Goal: Task Accomplishment & Management: Complete application form

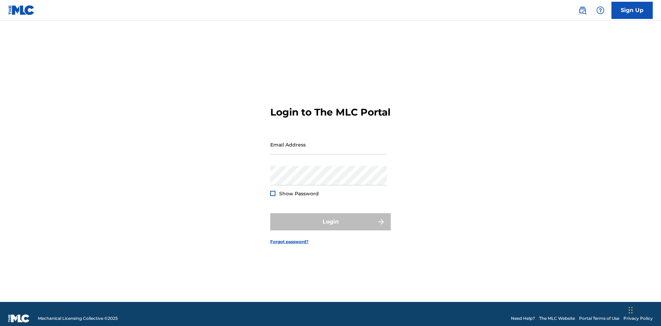
scroll to position [9, 0]
click at [328, 141] on input "Email Address" at bounding box center [328, 145] width 116 height 20
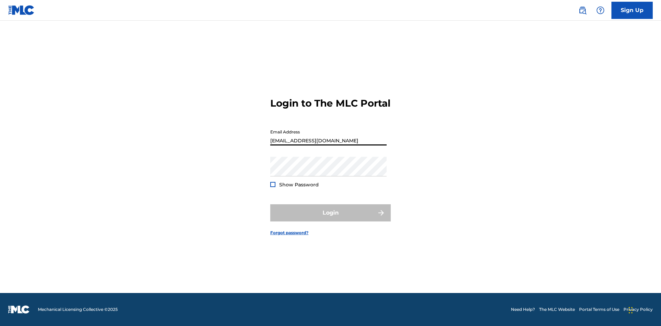
type input "[EMAIL_ADDRESS][DOMAIN_NAME]"
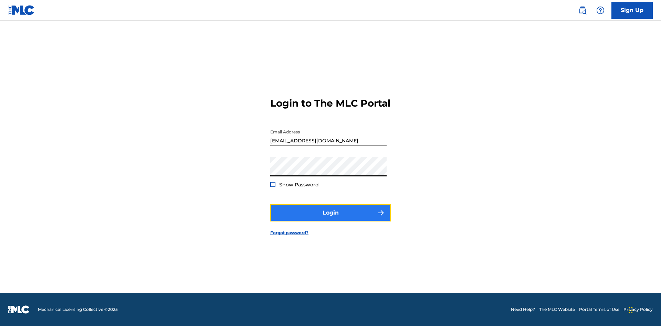
click at [330, 219] on button "Login" at bounding box center [330, 212] width 120 height 17
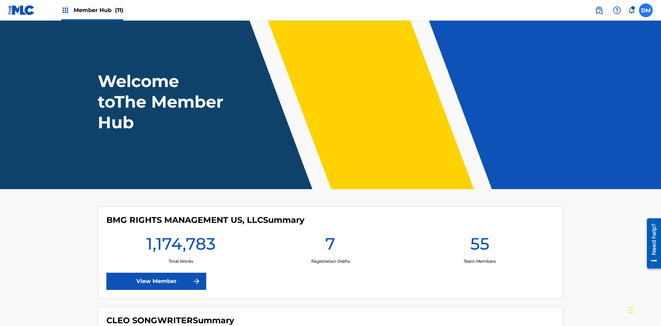
click at [646, 10] on label at bounding box center [646, 10] width 14 height 14
click at [646, 10] on input "[PERSON_NAME] [PERSON_NAME] [PERSON_NAME][EMAIL_ADDRESS][DOMAIN_NAME] Notificat…" at bounding box center [646, 10] width 0 height 0
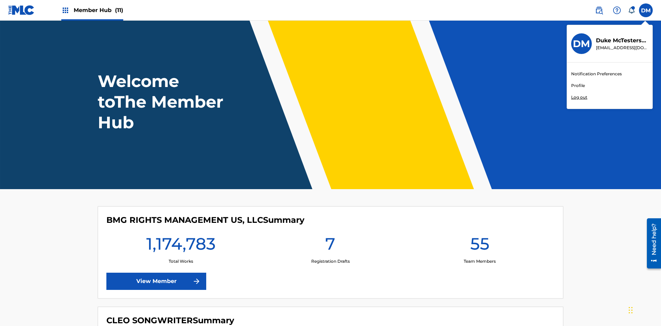
click at [577, 86] on link "Profile" at bounding box center [578, 86] width 14 height 6
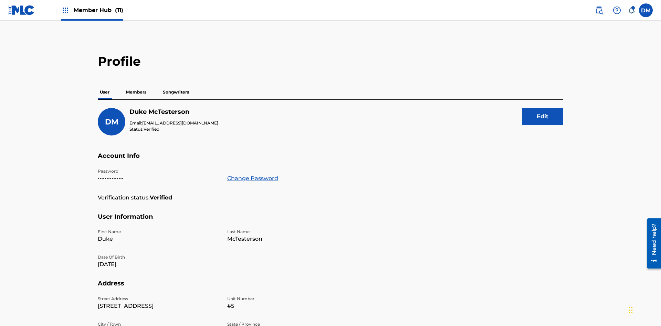
click at [136, 85] on p "Members" at bounding box center [136, 92] width 24 height 14
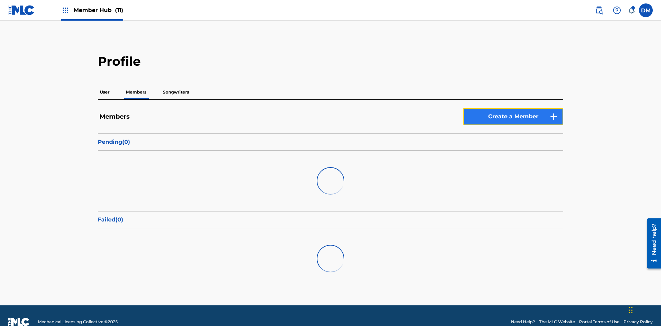
click at [513, 108] on link "Create a Member" at bounding box center [513, 116] width 100 height 17
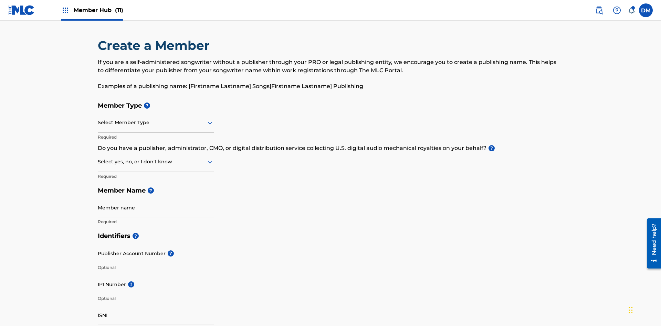
click at [98, 119] on input "text" at bounding box center [98, 122] width 1 height 7
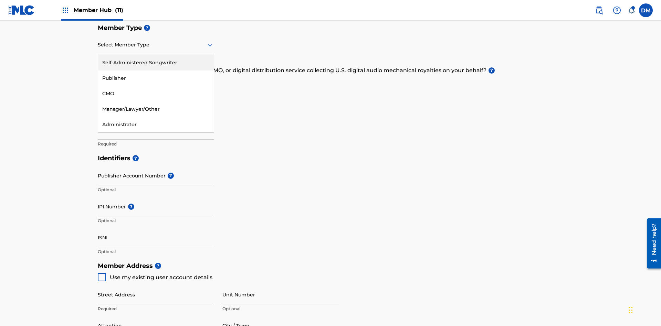
click at [156, 63] on div "Self-Administered Songwriter" at bounding box center [156, 62] width 116 height 15
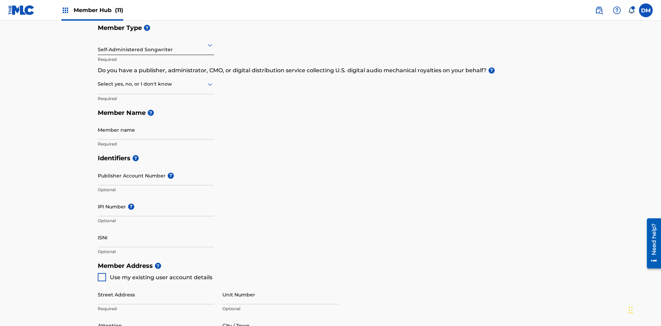
click at [98, 81] on input "text" at bounding box center [98, 84] width 1 height 7
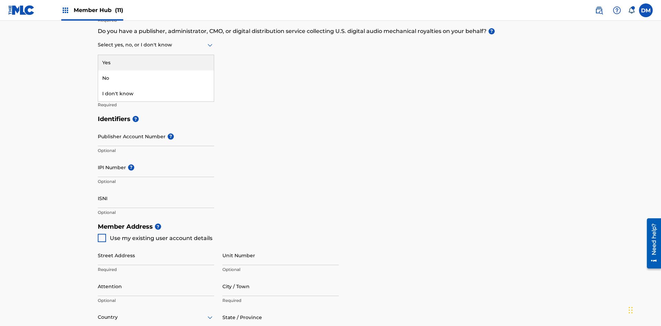
click at [156, 78] on div "No" at bounding box center [156, 78] width 116 height 15
click at [155, 235] on span "Use my existing user account details" at bounding box center [161, 238] width 103 height 7
type input "[STREET_ADDRESS]"
type input "Columbus"
type input "43203"
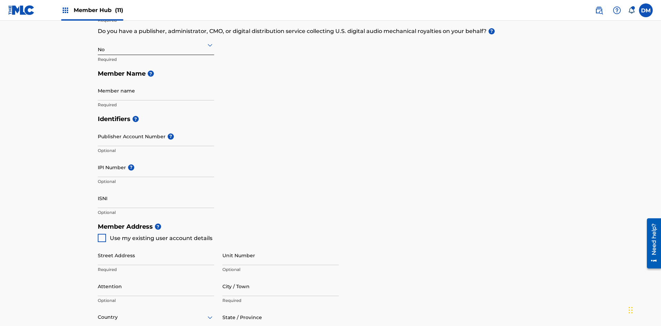
type input "740"
type input "8086351"
type input "[EMAIL_ADDRESS][DOMAIN_NAME]"
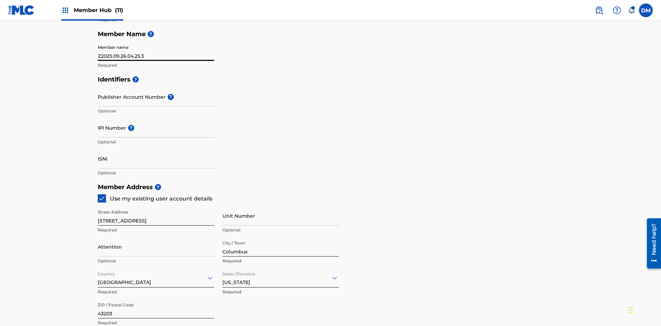
type input "Z2025.09.26.04.25.34"
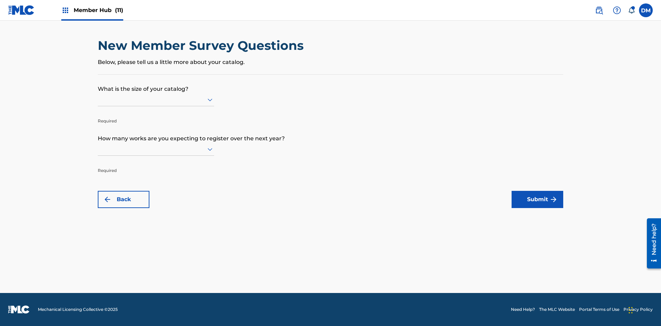
click at [98, 99] on input "text" at bounding box center [98, 99] width 1 height 7
